Goal: Navigation & Orientation: Find specific page/section

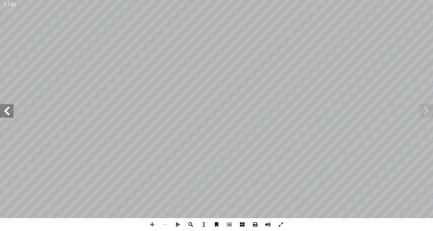
click at [429, 111] on span at bounding box center [427, 111] width 14 height 14
click at [424, 105] on span at bounding box center [427, 111] width 14 height 14
click at [6, 110] on span at bounding box center [7, 111] width 14 height 14
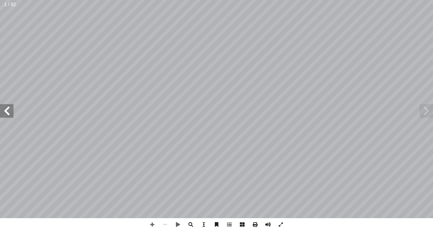
click at [6, 110] on span at bounding box center [7, 111] width 14 height 14
click at [152, 224] on span at bounding box center [152, 224] width 13 height 13
click at [153, 228] on span at bounding box center [152, 224] width 13 height 13
click at [12, 113] on span at bounding box center [7, 111] width 14 height 14
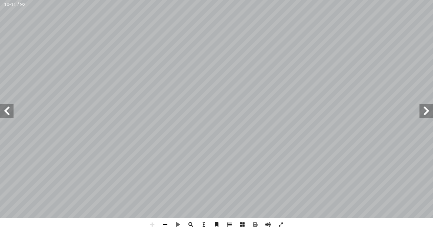
click at [165, 224] on span at bounding box center [165, 224] width 13 height 13
